Goal: Navigation & Orientation: Find specific page/section

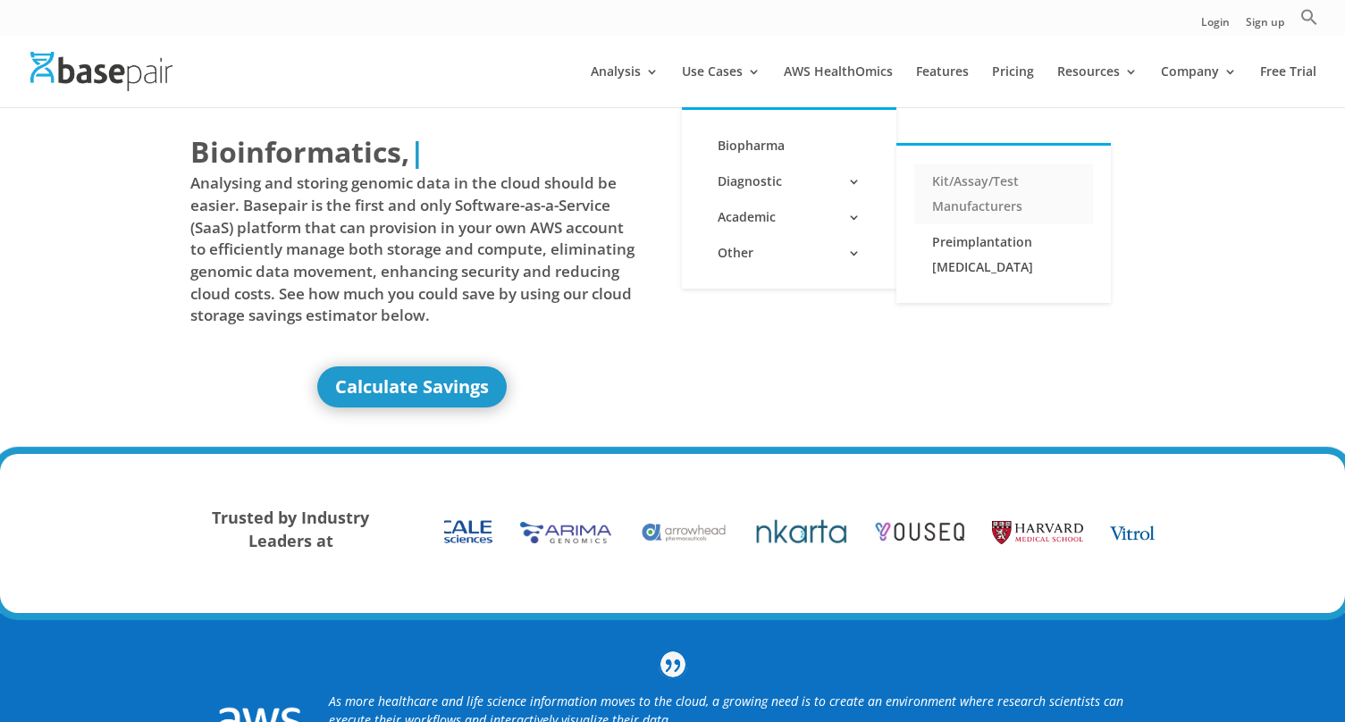
click at [1001, 181] on link "Kit/Assay/Test Manufacturers" at bounding box center [1003, 194] width 179 height 61
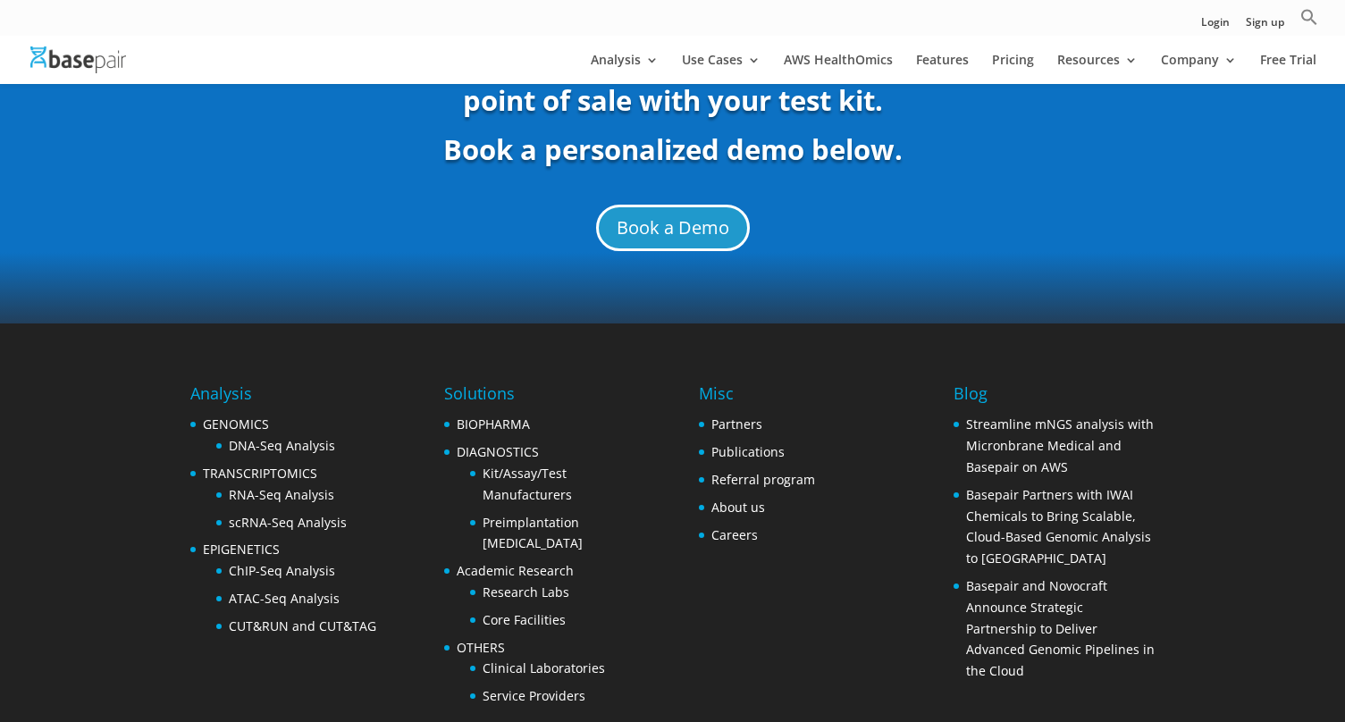
scroll to position [6677, 0]
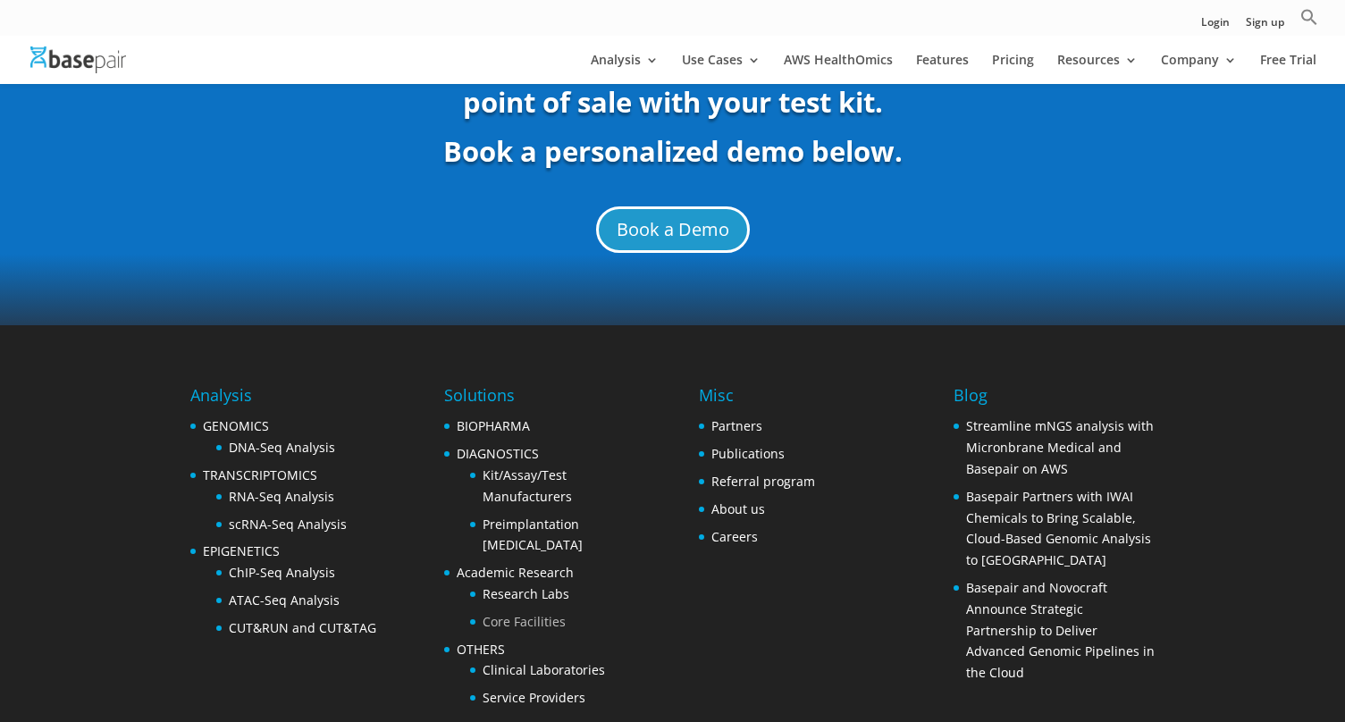
click at [541, 613] on link "Core Facilities" at bounding box center [524, 621] width 83 height 17
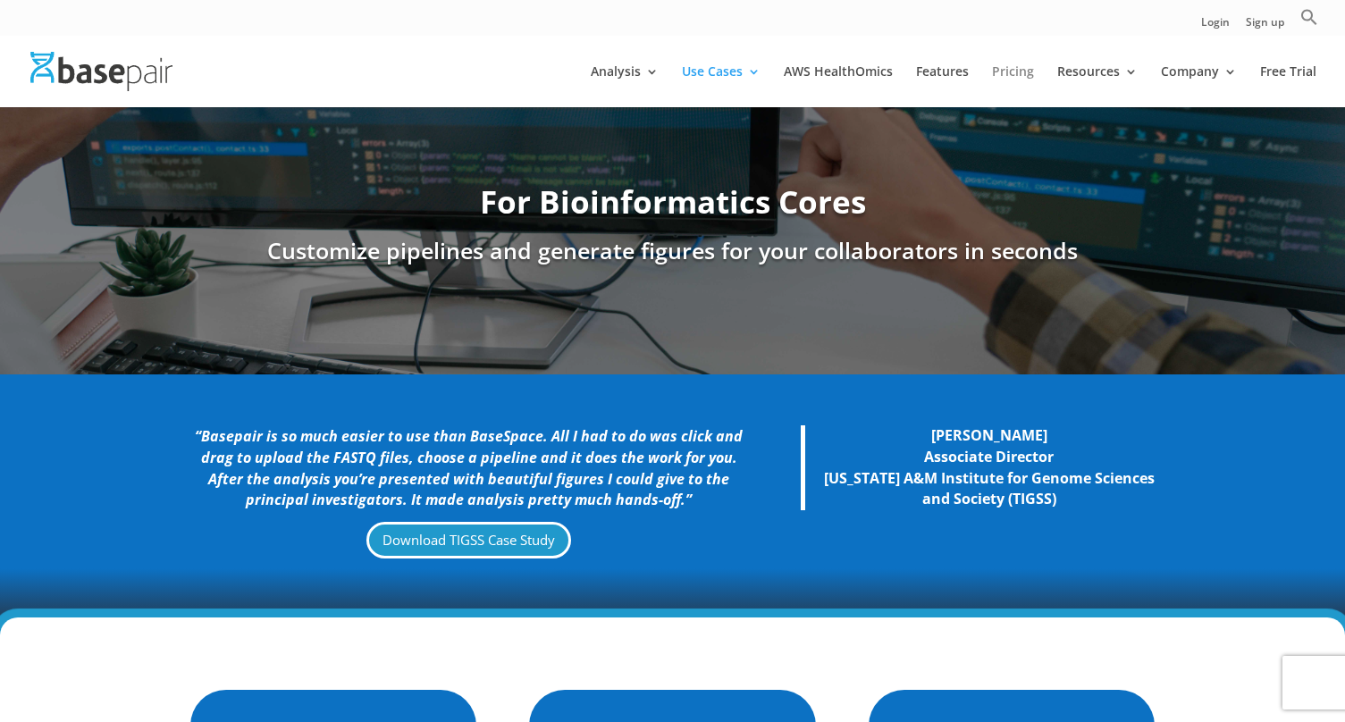
click at [1016, 67] on link "Pricing" at bounding box center [1013, 86] width 42 height 42
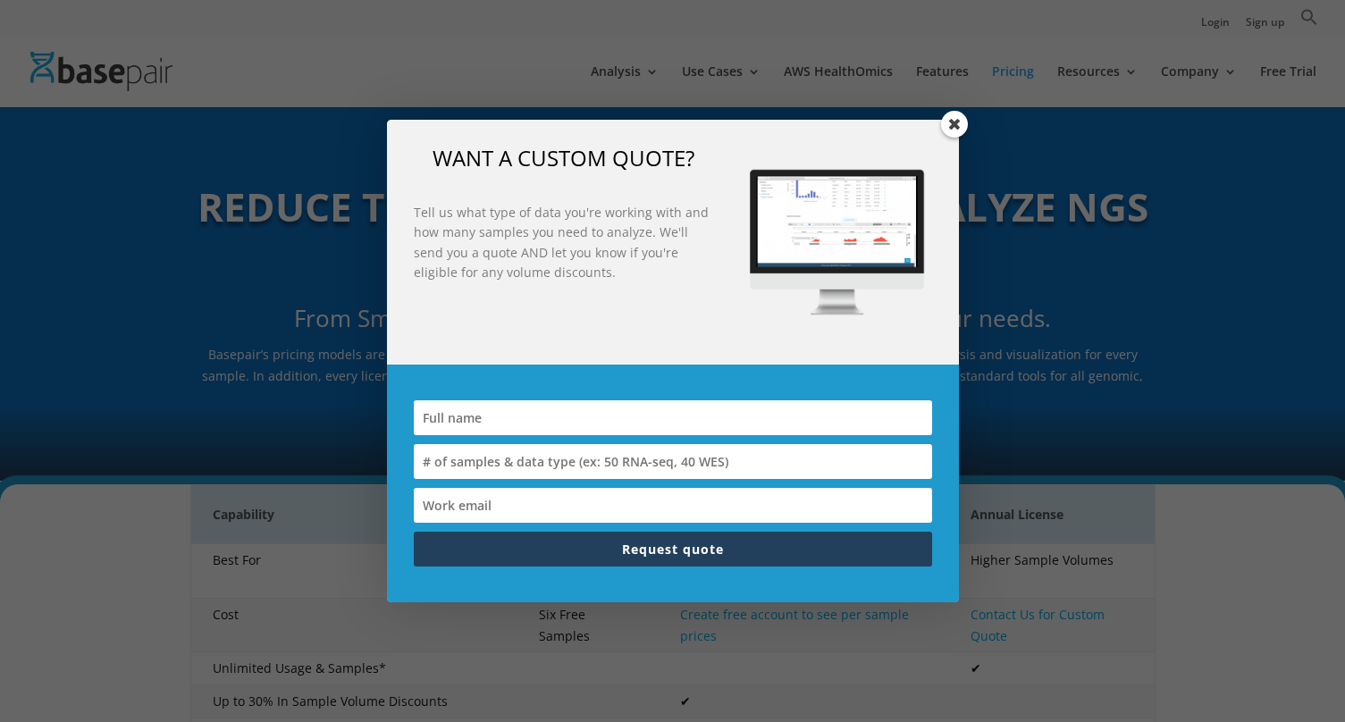
click at [957, 118] on span at bounding box center [954, 124] width 27 height 27
